Goal: Find specific page/section: Find specific page/section

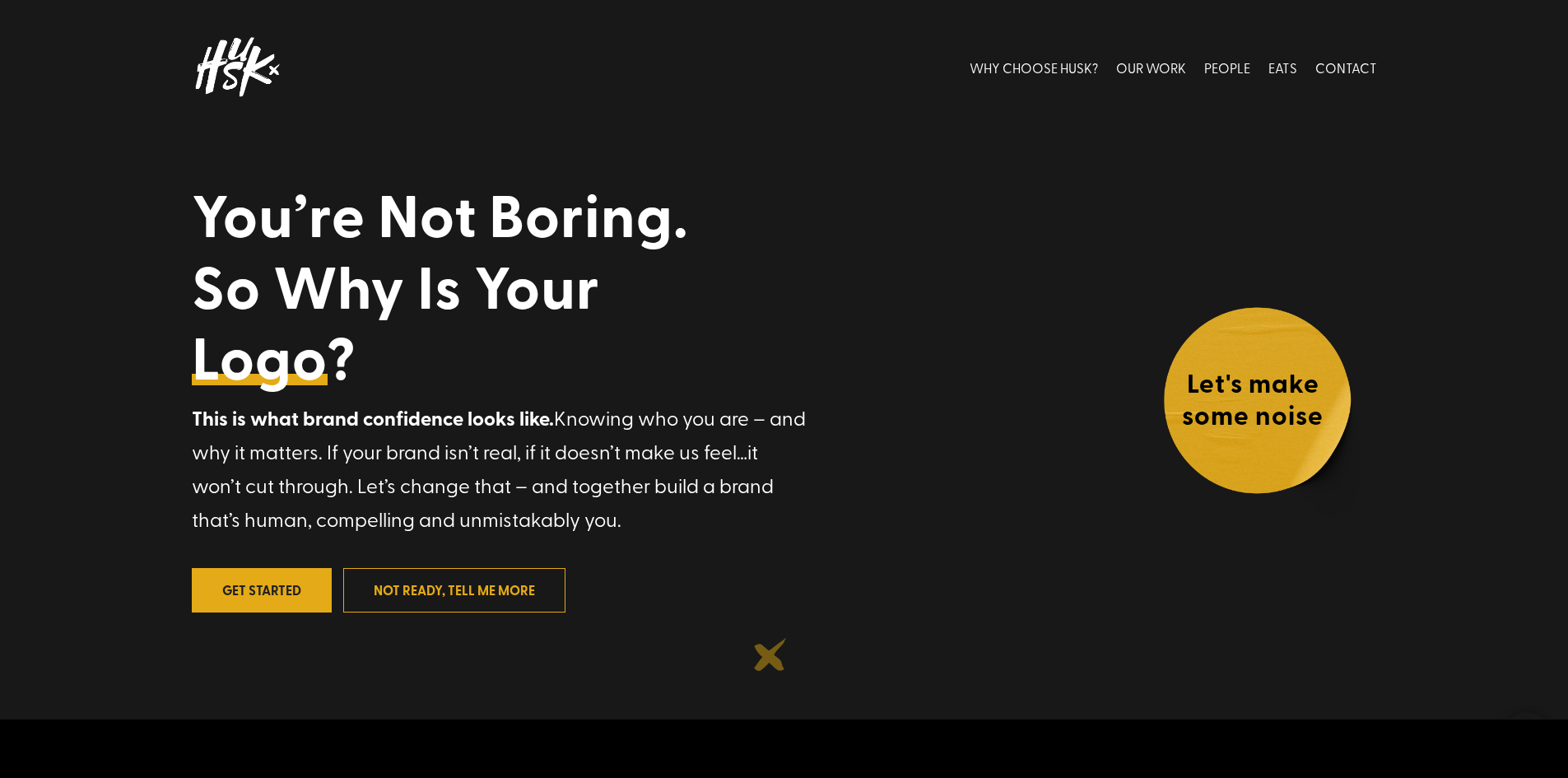
scroll to position [66, 0]
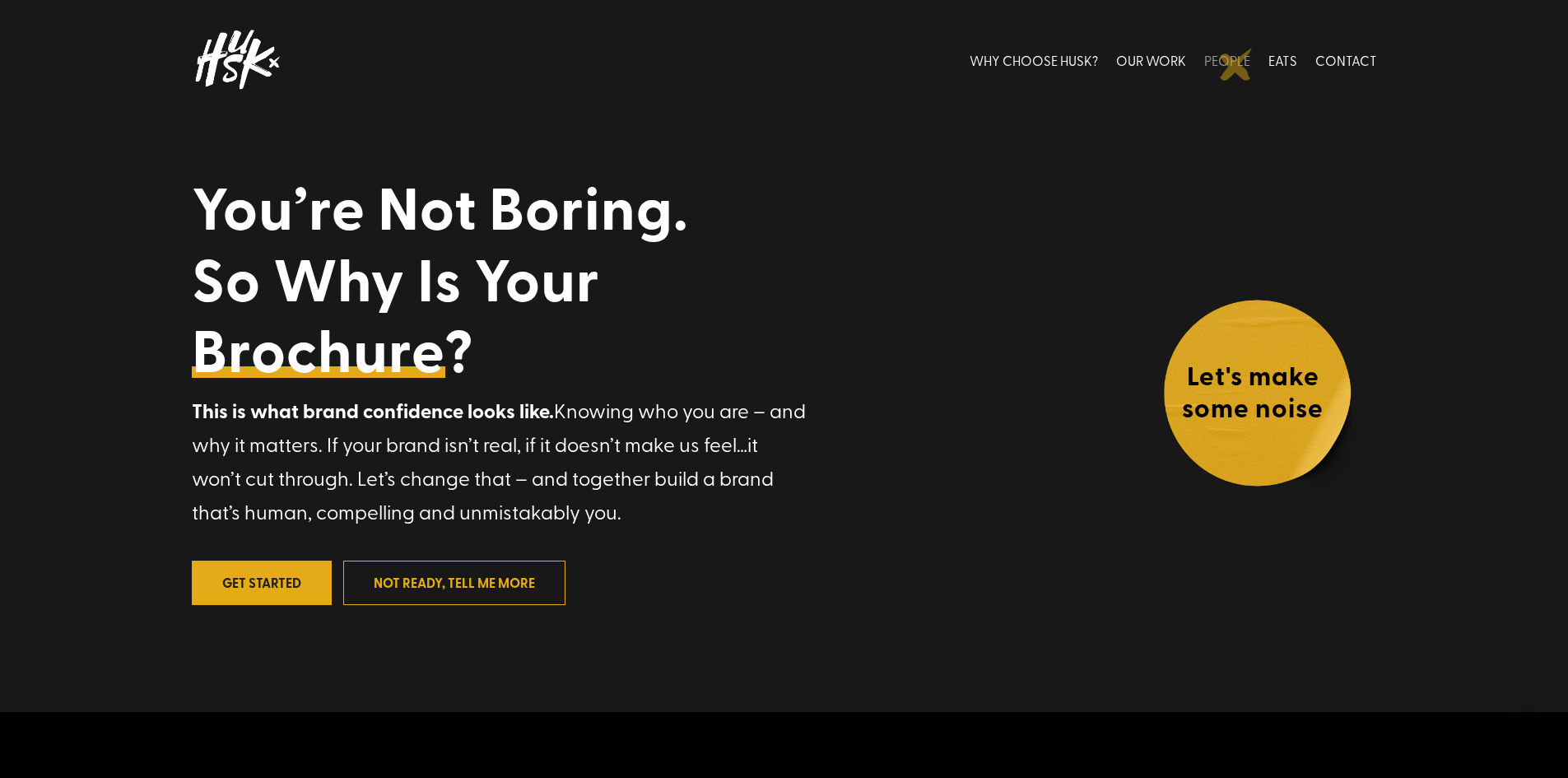
click at [1237, 64] on link "PEOPLE" at bounding box center [1227, 60] width 46 height 73
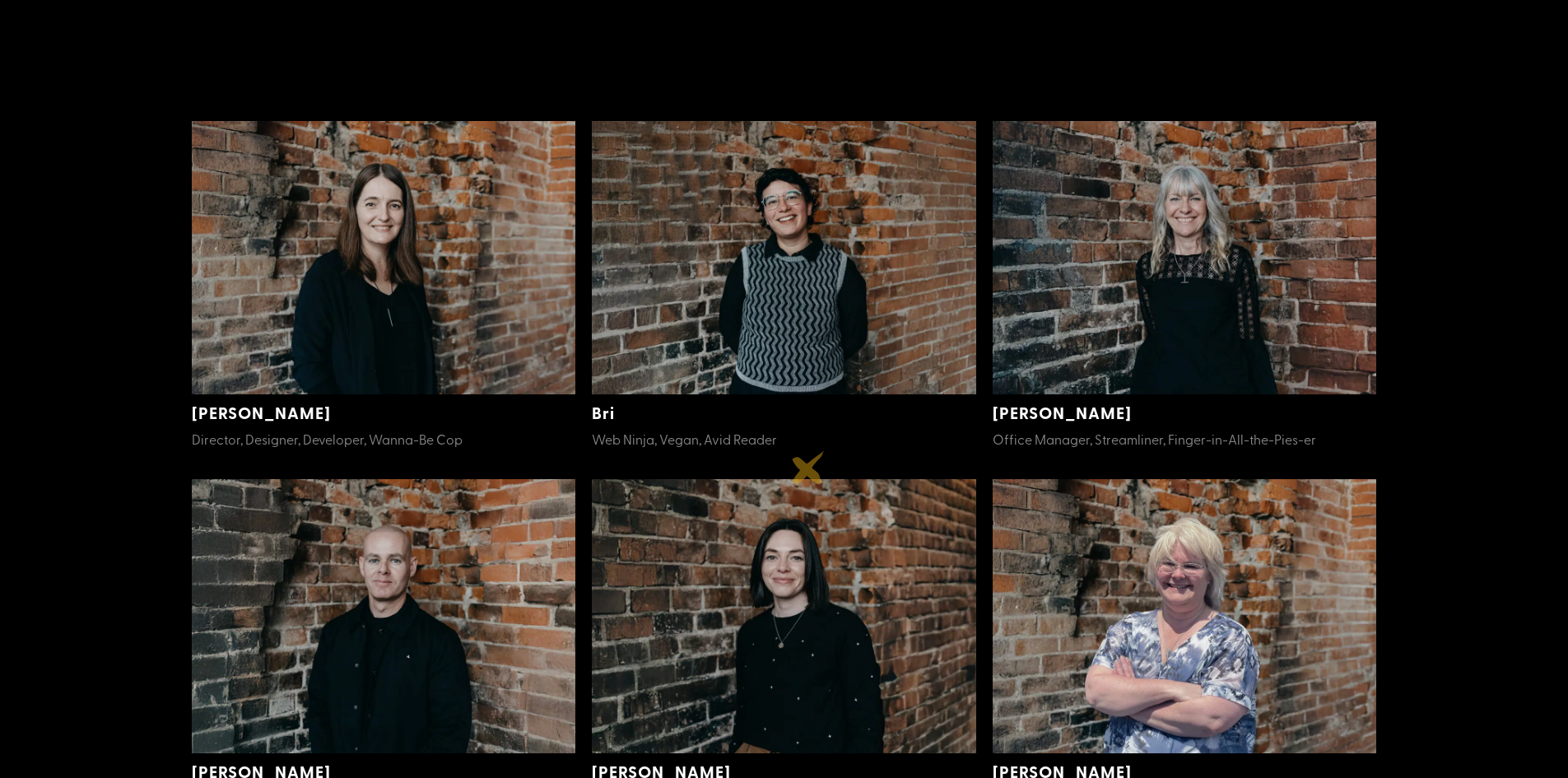
scroll to position [411, 0]
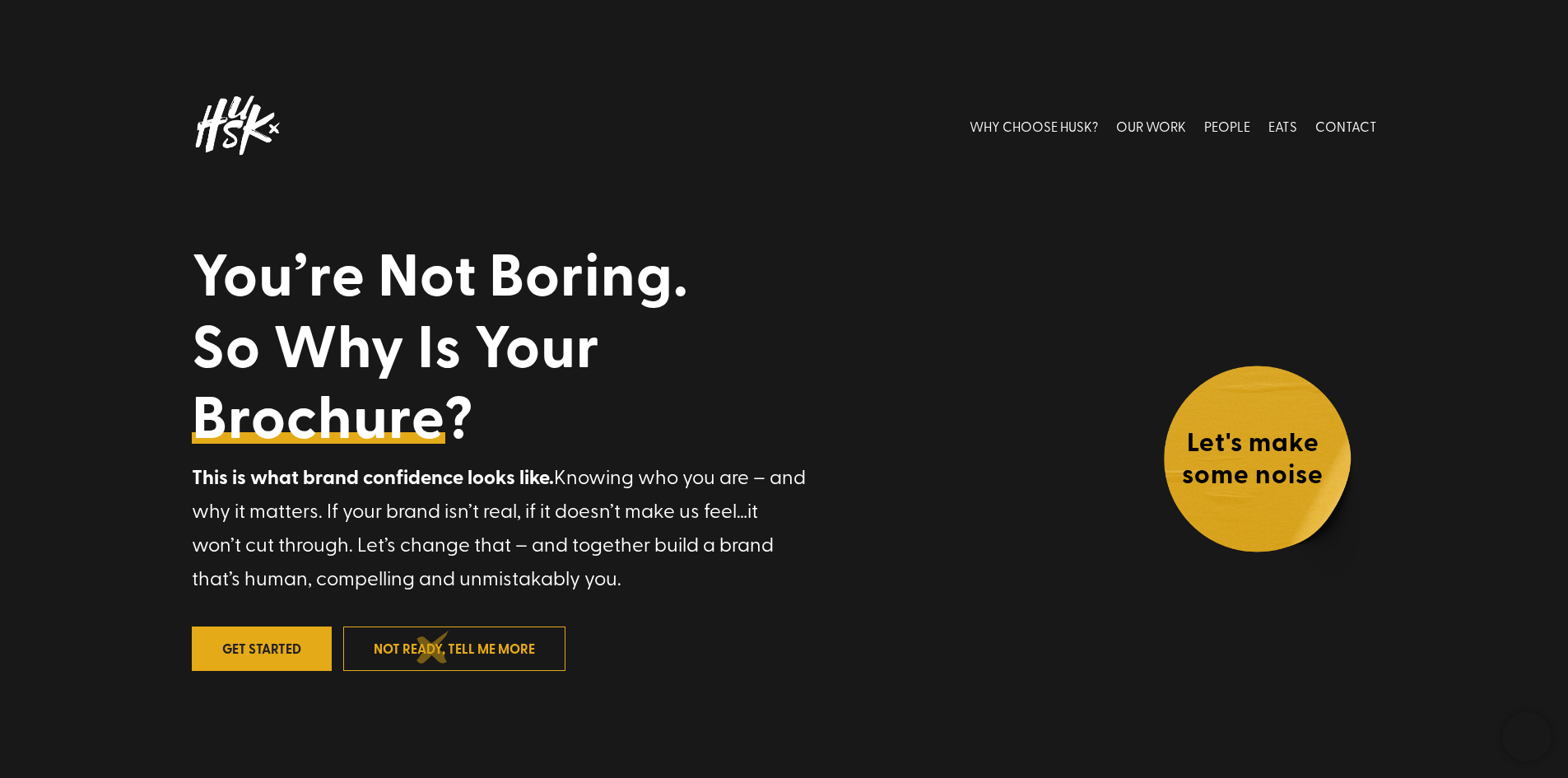
click at [433, 647] on link "not ready, tell me more" at bounding box center [454, 648] width 222 height 43
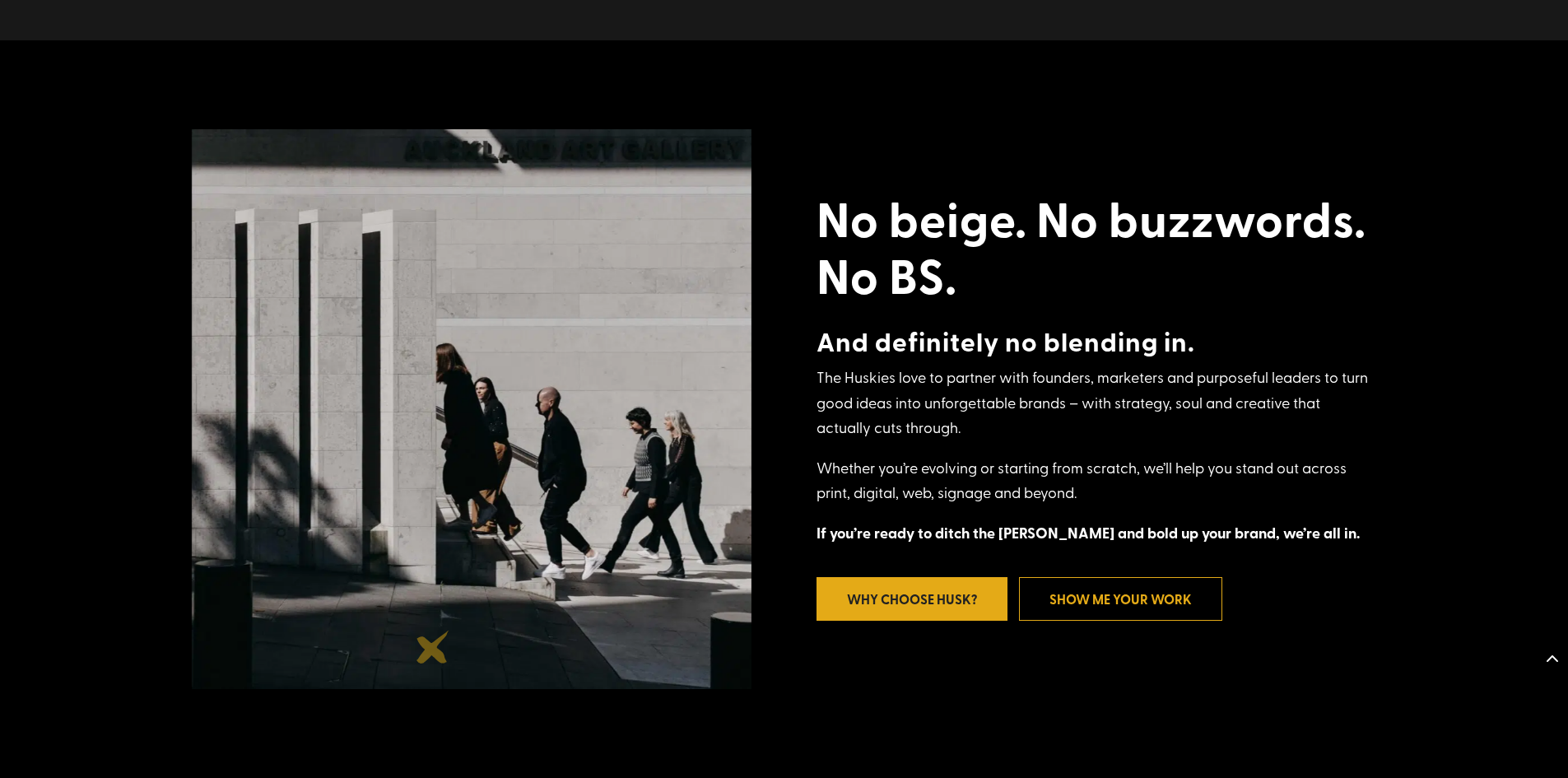
scroll to position [778, 0]
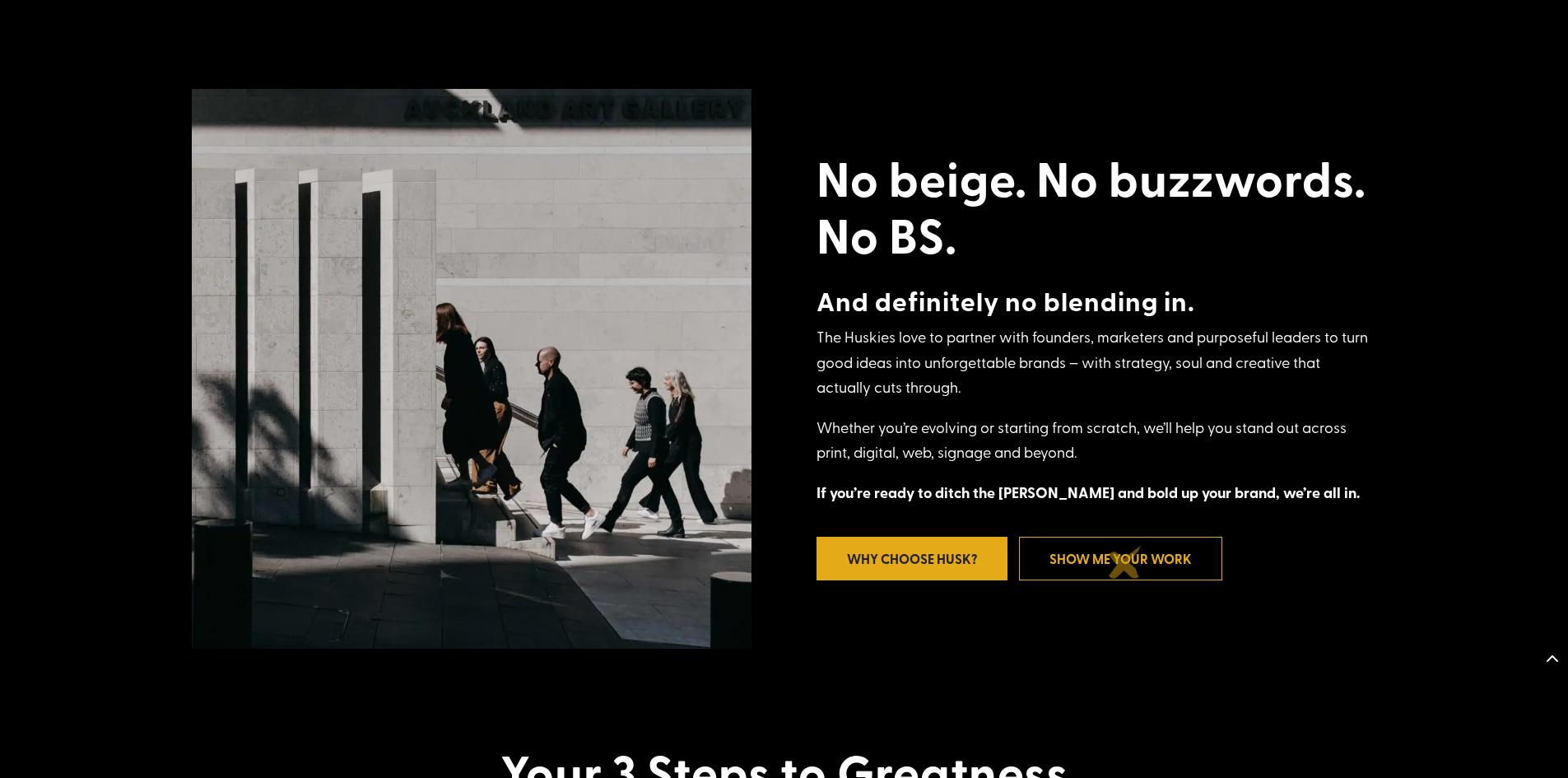
click at [1125, 562] on link "Show Me Your Work" at bounding box center [1121, 559] width 203 height 43
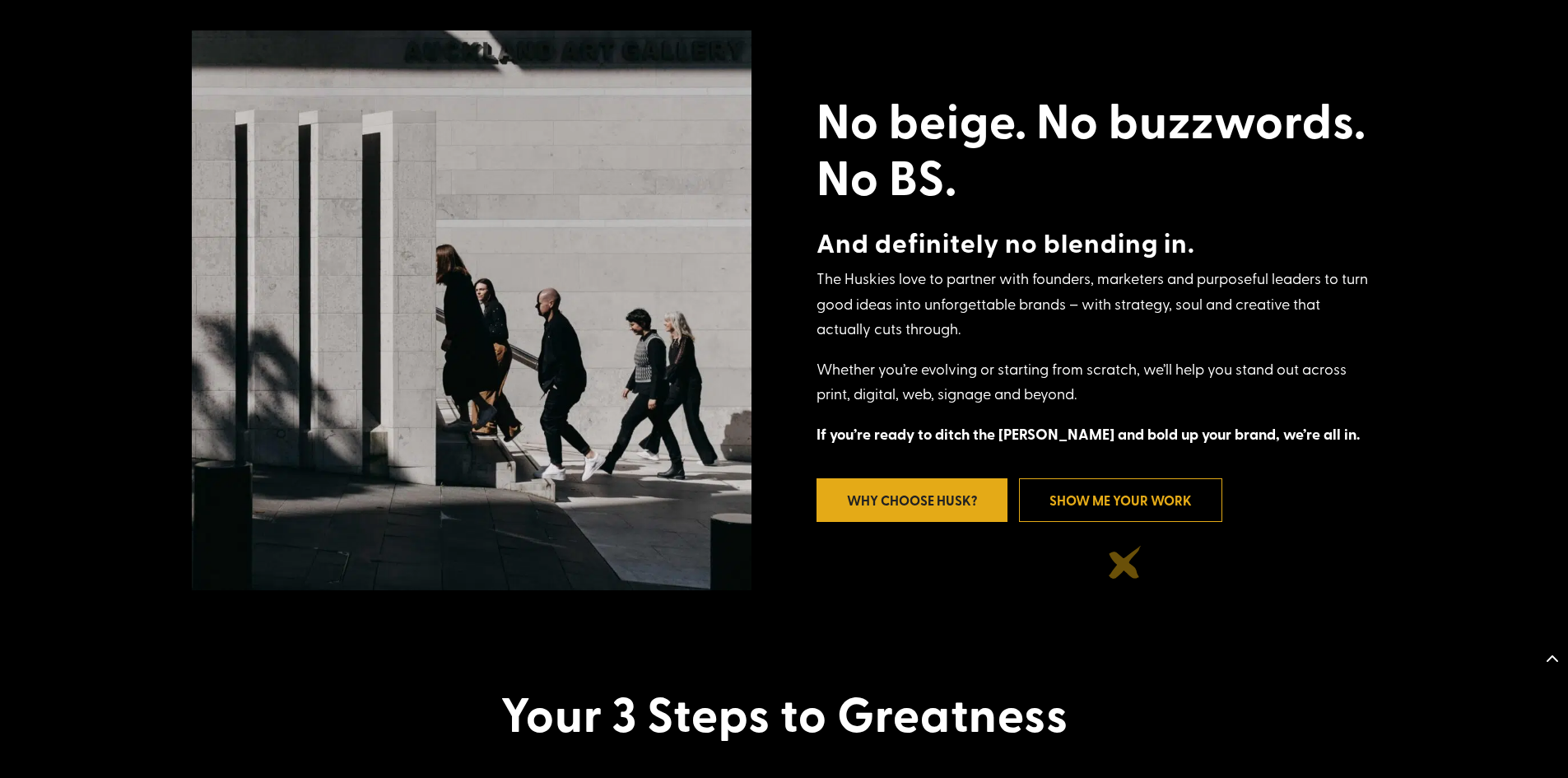
scroll to position [844, 0]
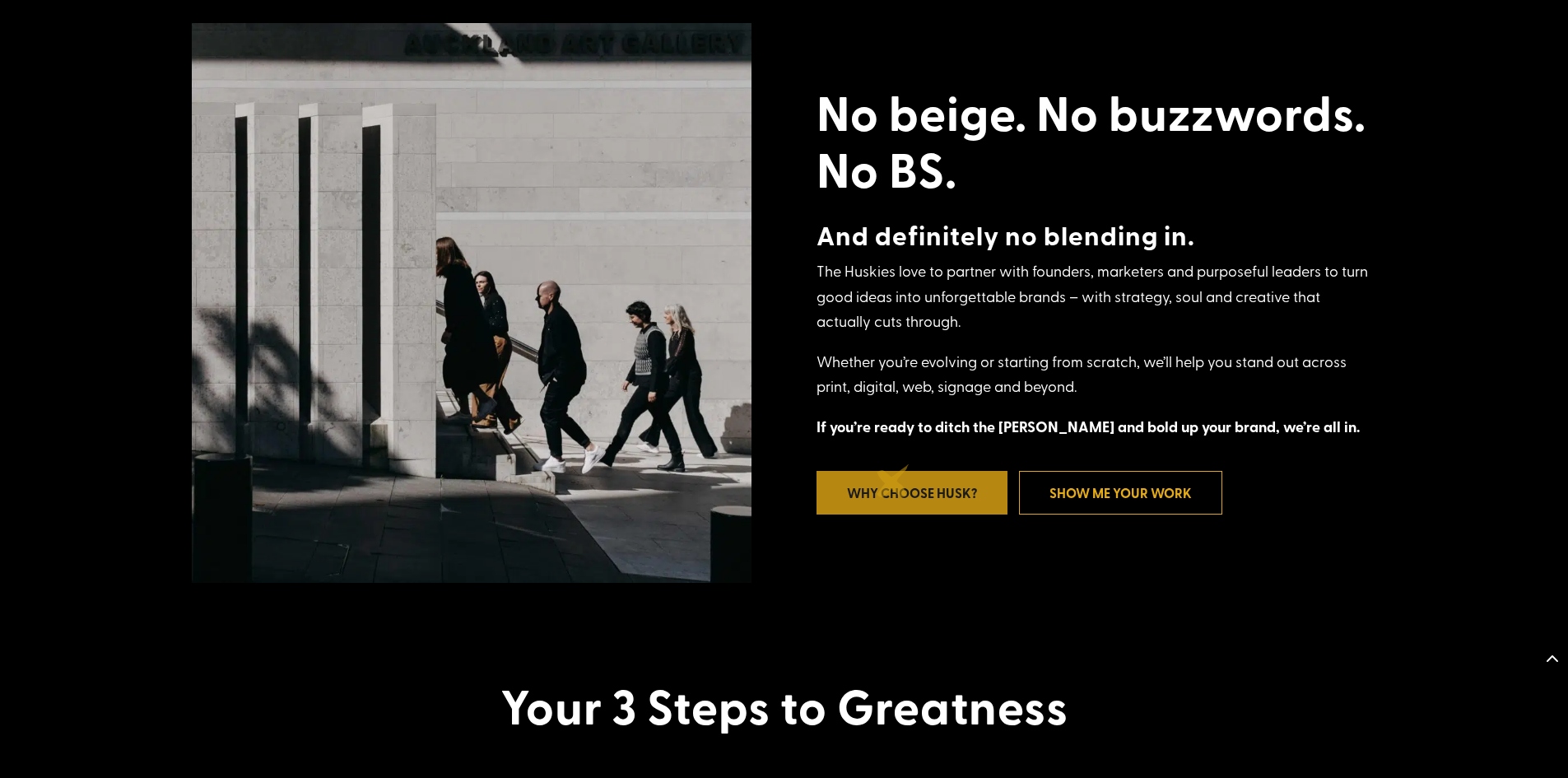
click at [894, 481] on link "Why Choose Husk?" at bounding box center [912, 492] width 191 height 43
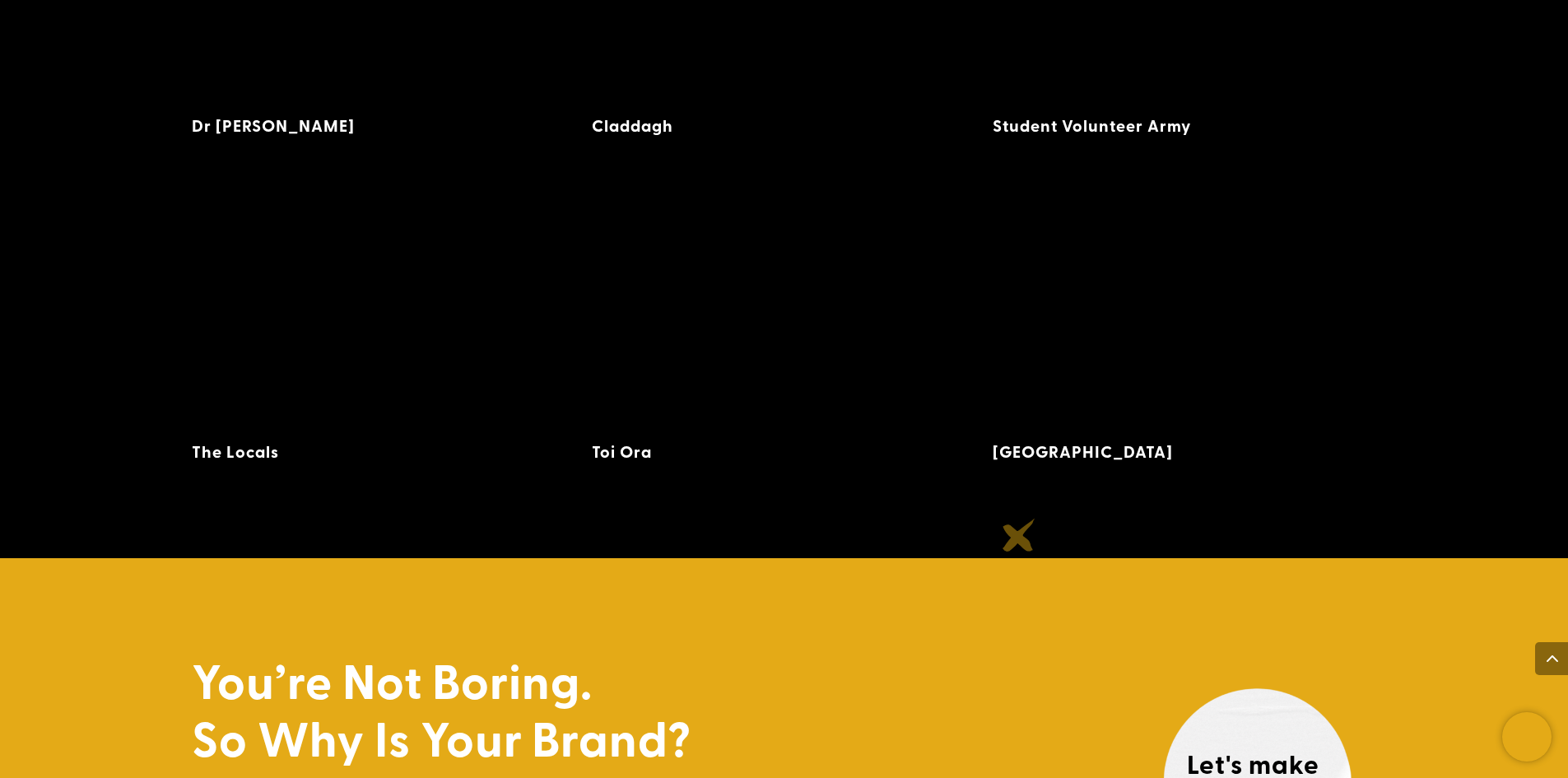
scroll to position [4710, 0]
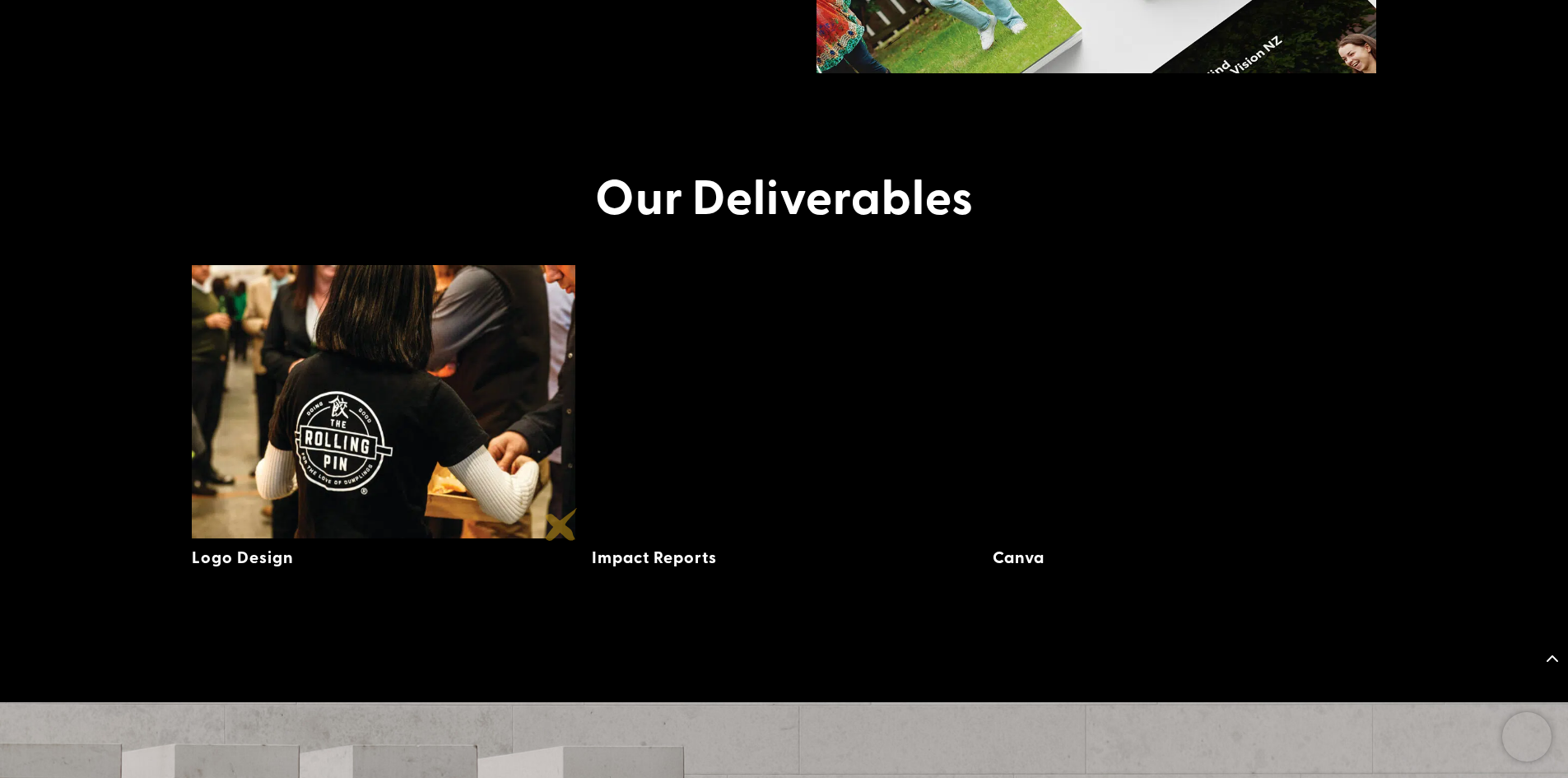
scroll to position [2899, 0]
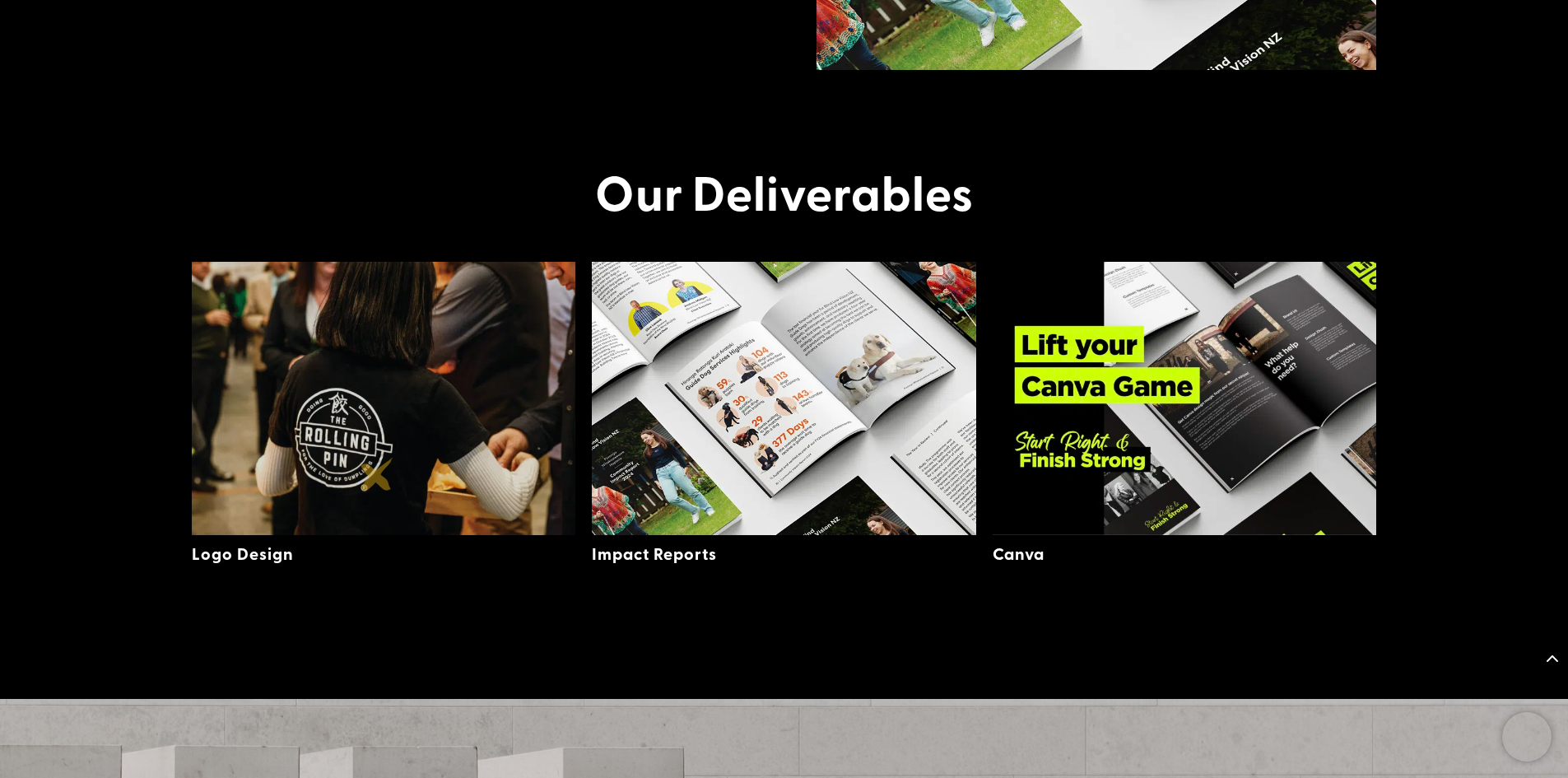
click at [377, 474] on img at bounding box center [384, 398] width 385 height 273
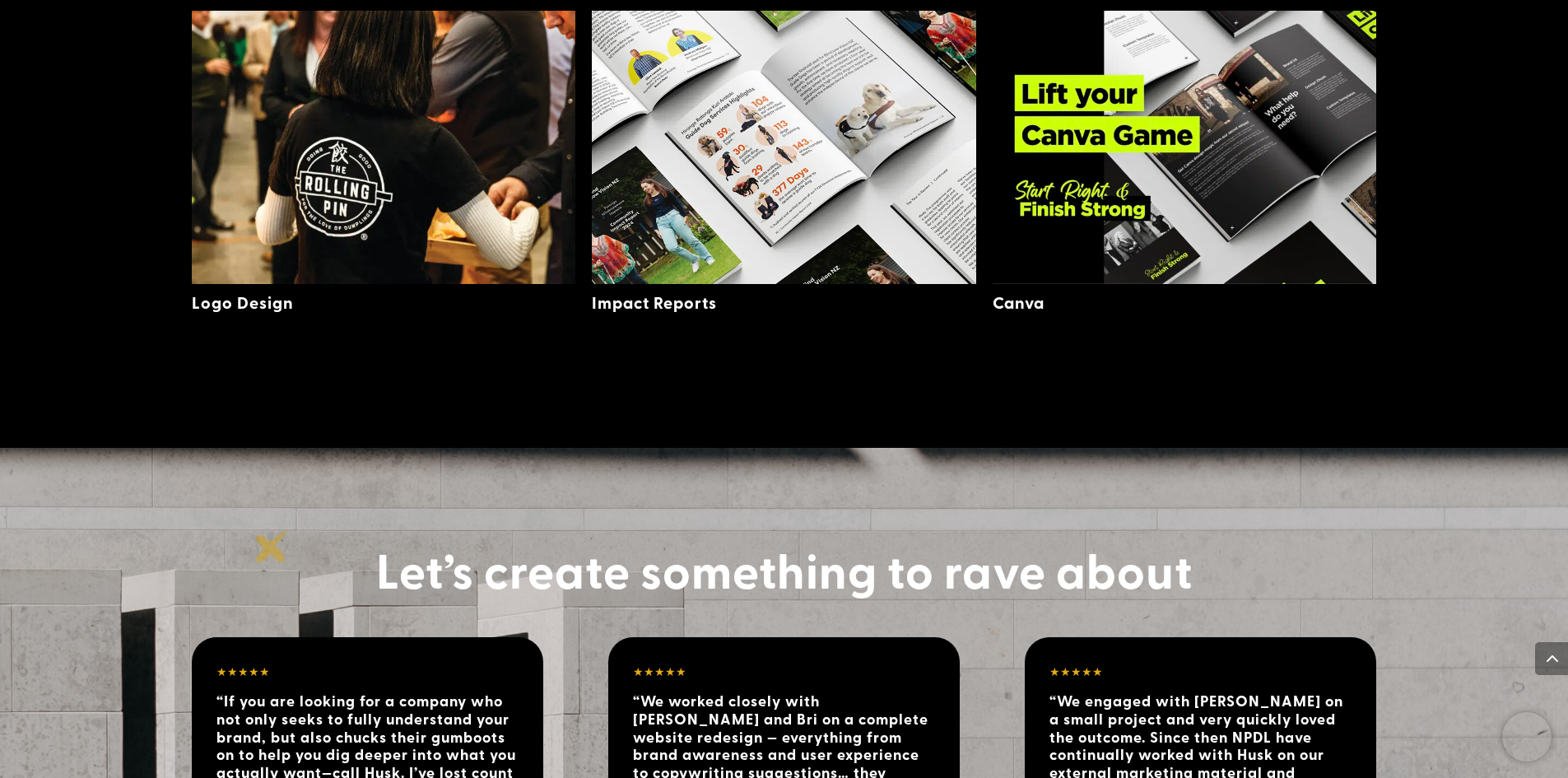
scroll to position [3162, 0]
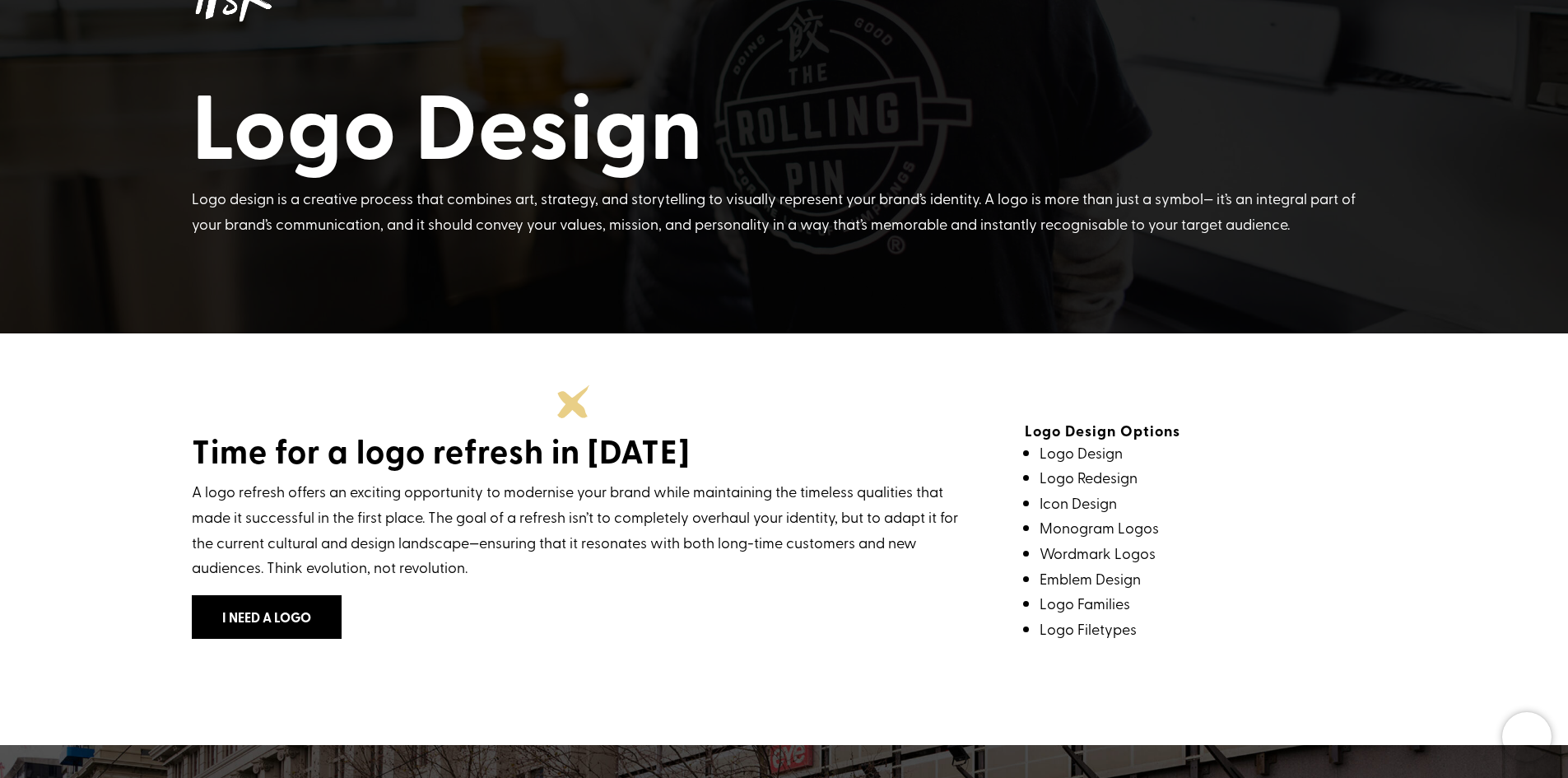
scroll to position [115, 0]
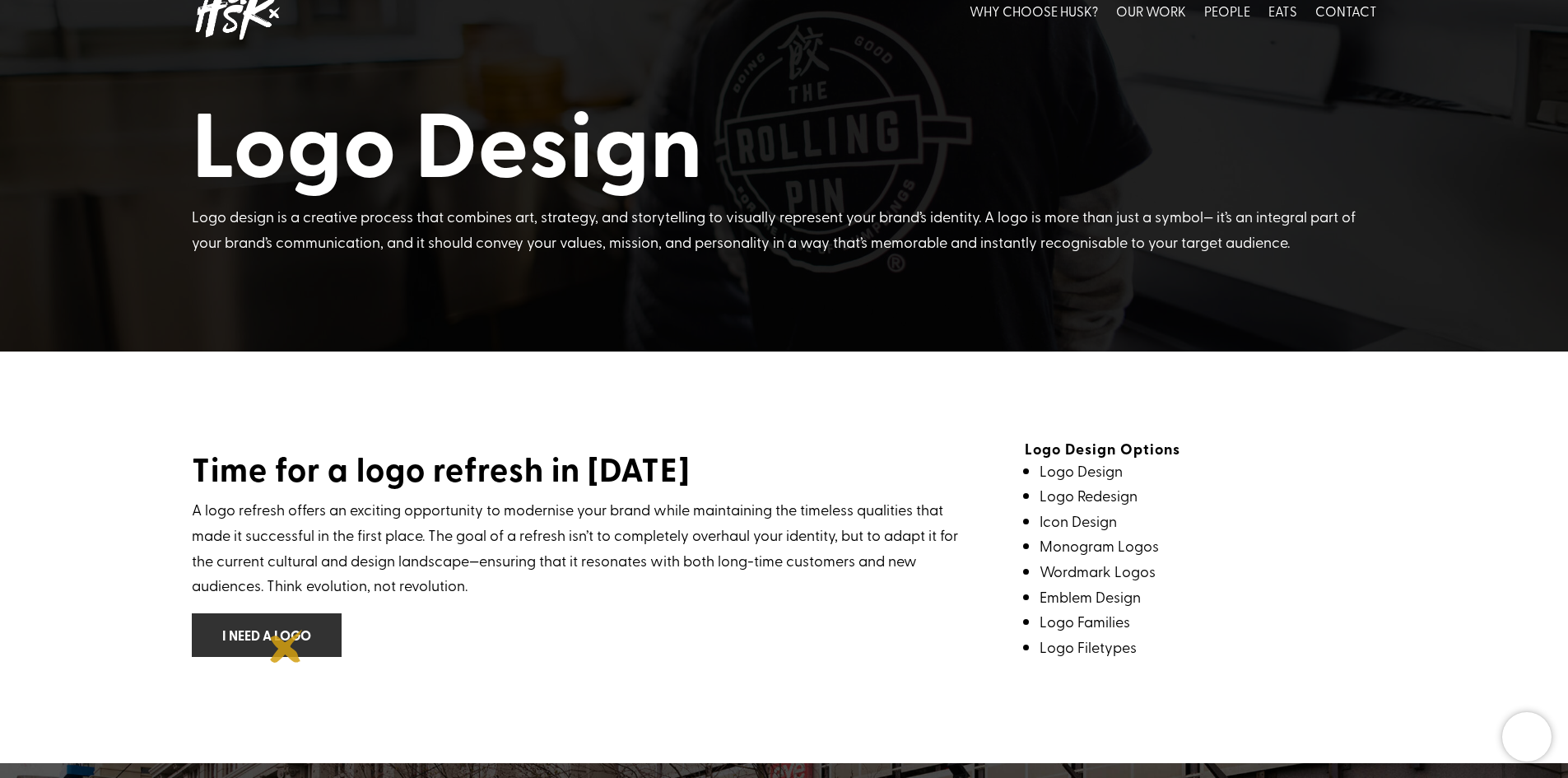
click at [286, 646] on link "I need a logo" at bounding box center [266, 635] width 150 height 43
